Goal: Find specific page/section: Find specific page/section

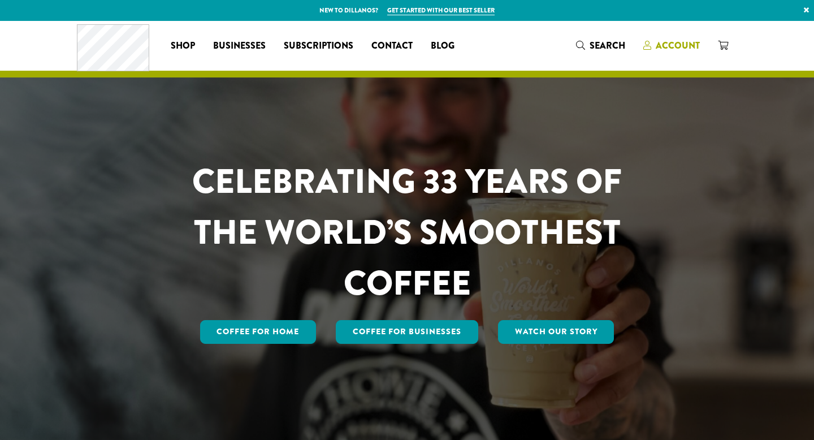
click at [679, 53] on span "Account" at bounding box center [672, 46] width 57 height 14
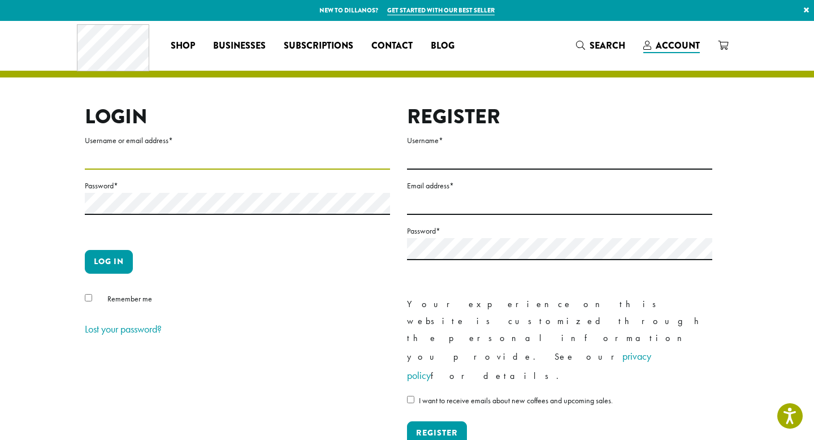
click at [156, 153] on input "Username or email address *" at bounding box center [237, 159] width 305 height 22
type input "**********"
click at [116, 269] on button "Log in" at bounding box center [109, 262] width 48 height 24
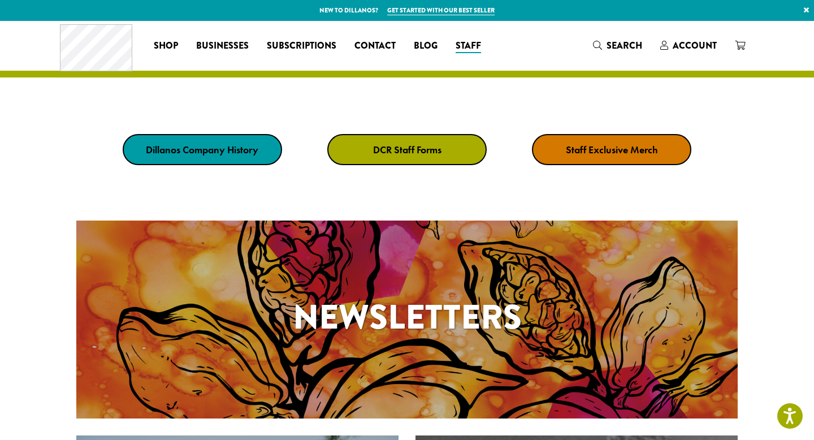
click at [447, 149] on link "DCR Staff Forms" at bounding box center [406, 149] width 159 height 31
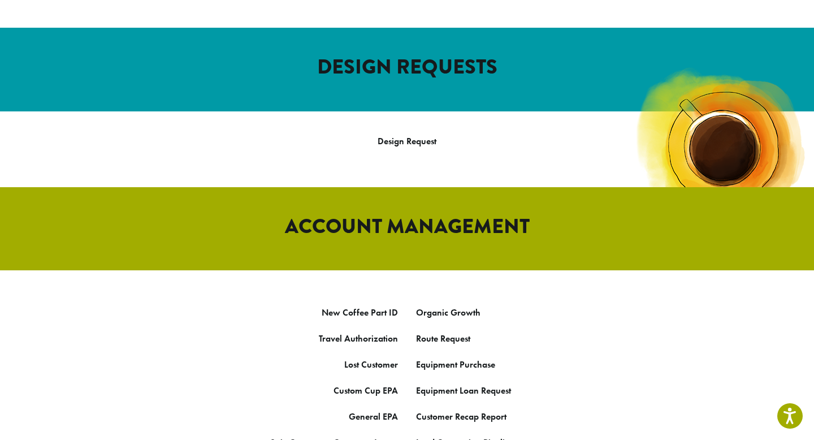
scroll to position [467, 0]
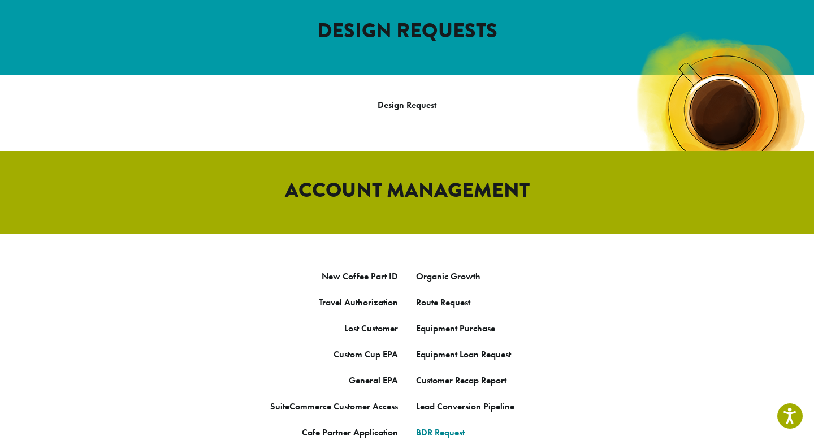
click at [451, 426] on link "BDR Request" at bounding box center [440, 432] width 49 height 12
